Goal: Communication & Community: Participate in discussion

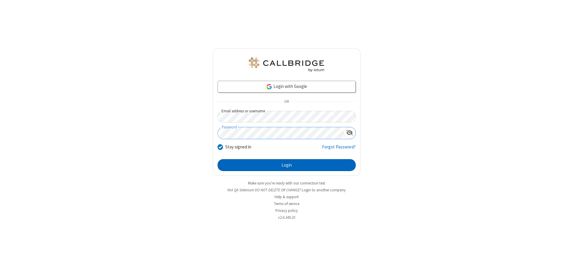
click at [287, 165] on button "Login" at bounding box center [287, 165] width 138 height 12
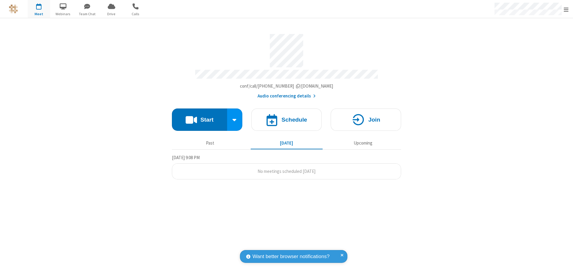
click at [199, 117] on button "Start" at bounding box center [199, 120] width 55 height 22
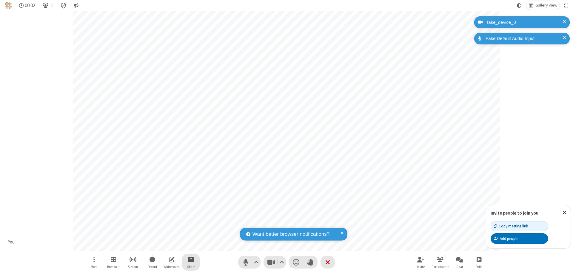
click at [191, 260] on span "Start sharing" at bounding box center [191, 259] width 6 height 7
click at [167, 245] on span "Share my screen" at bounding box center [167, 245] width 7 height 5
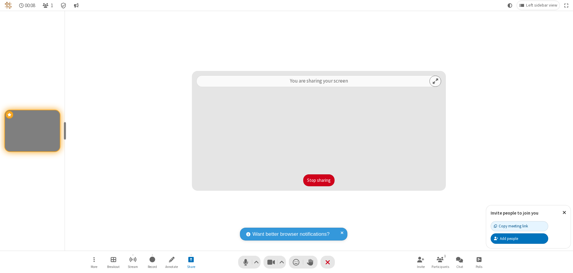
click at [319, 181] on button "Stop sharing" at bounding box center [318, 181] width 31 height 12
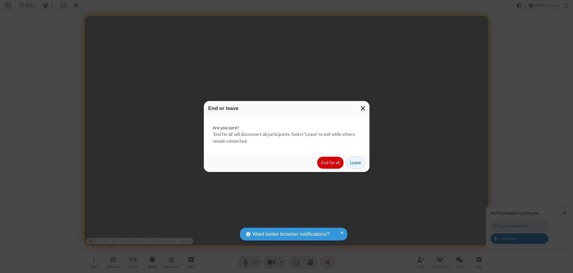
click at [331, 163] on button "End for all" at bounding box center [330, 163] width 26 height 12
